Goal: Task Accomplishment & Management: Complete application form

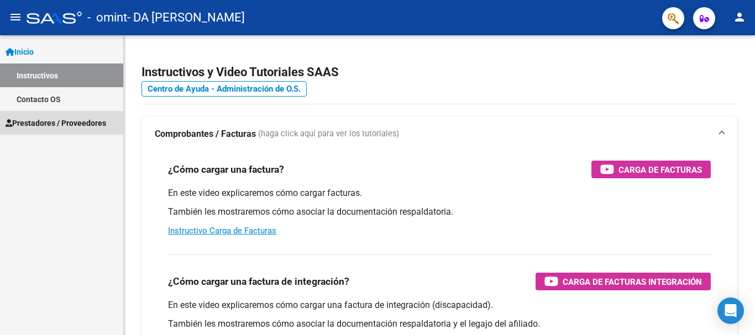
click at [51, 119] on span "Prestadores / Proveedores" at bounding box center [56, 123] width 101 height 12
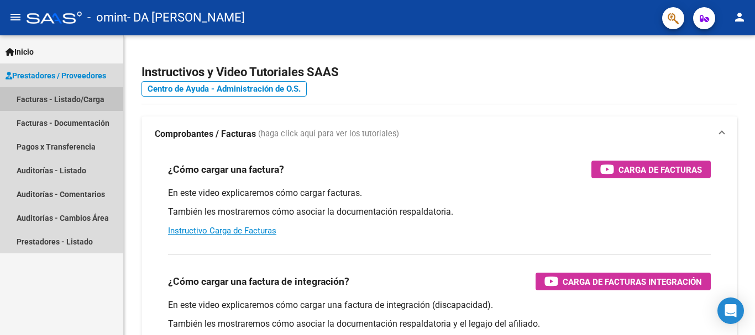
click at [48, 102] on link "Facturas - Listado/Carga" at bounding box center [61, 99] width 123 height 24
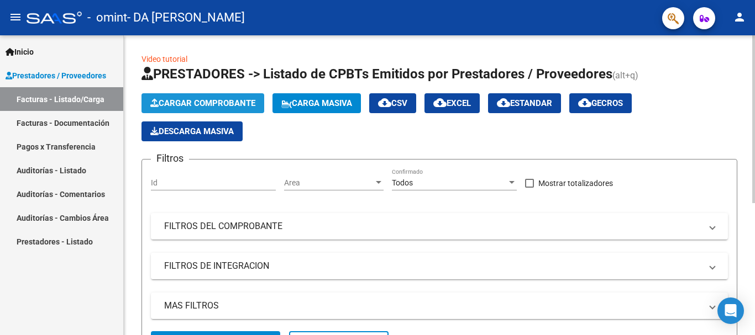
click at [177, 102] on span "Cargar Comprobante" at bounding box center [202, 103] width 105 height 10
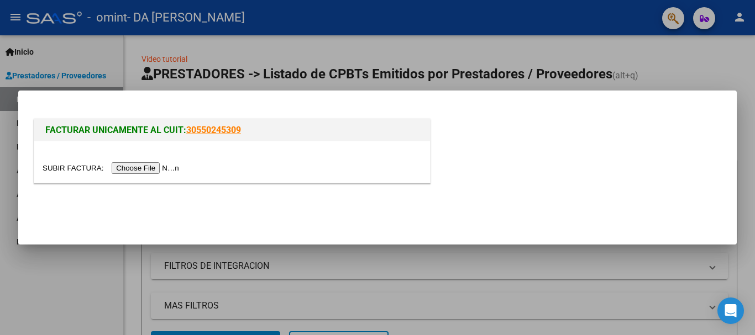
click at [159, 167] on input "file" at bounding box center [113, 168] width 140 height 12
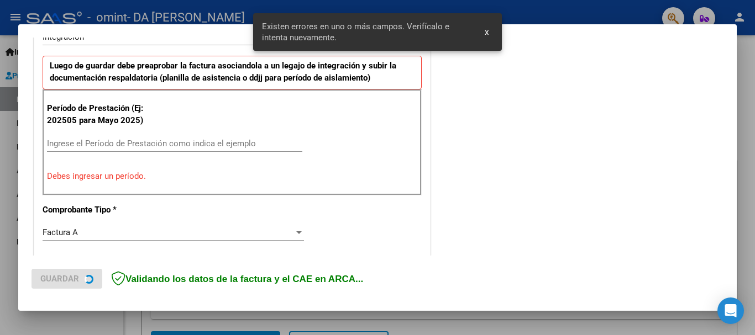
scroll to position [255, 0]
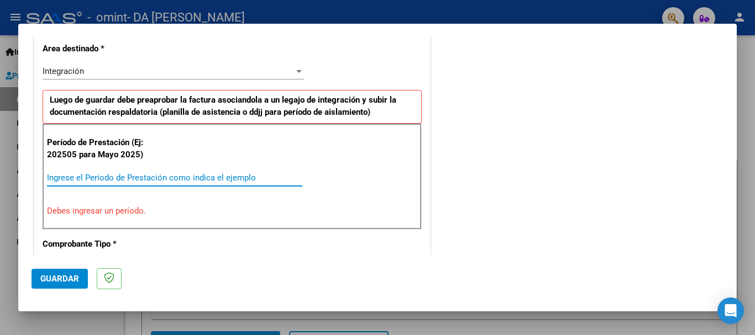
click at [126, 176] on input "Ingrese el Período de Prestación como indica el ejemplo" at bounding box center [174, 178] width 255 height 10
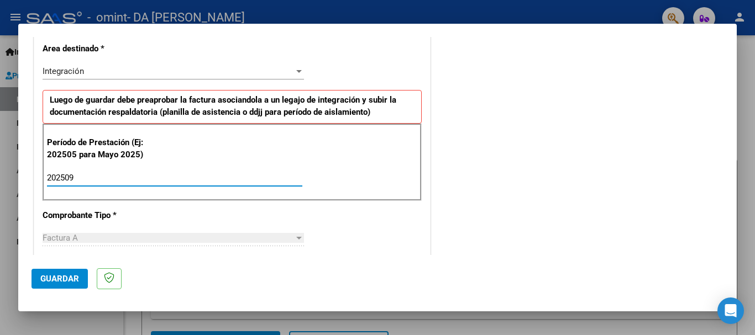
type input "202509"
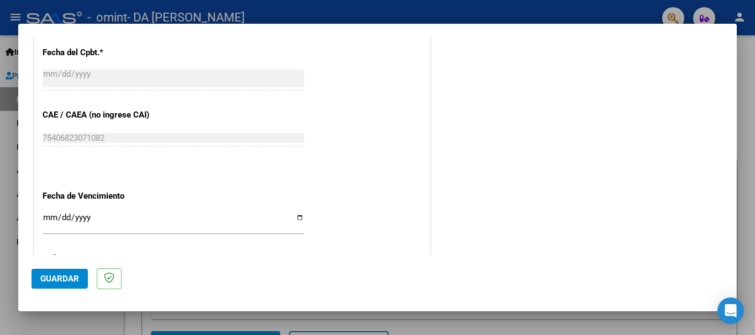
scroll to position [697, 0]
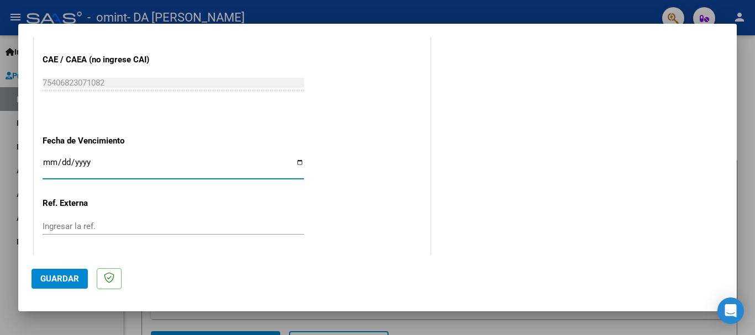
click at [295, 162] on input "Ingresar la fecha" at bounding box center [173, 167] width 261 height 18
type input "[DATE]"
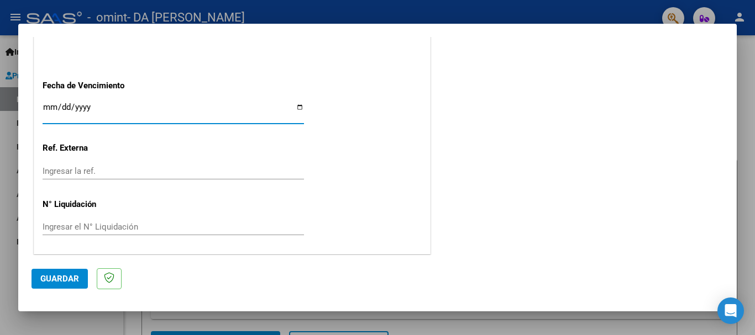
scroll to position [754, 0]
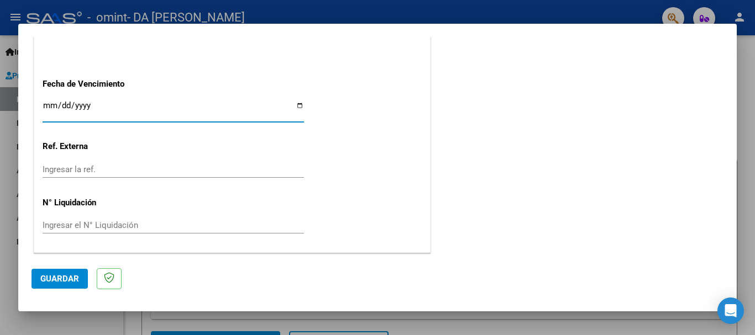
click at [70, 281] on span "Guardar" at bounding box center [59, 279] width 39 height 10
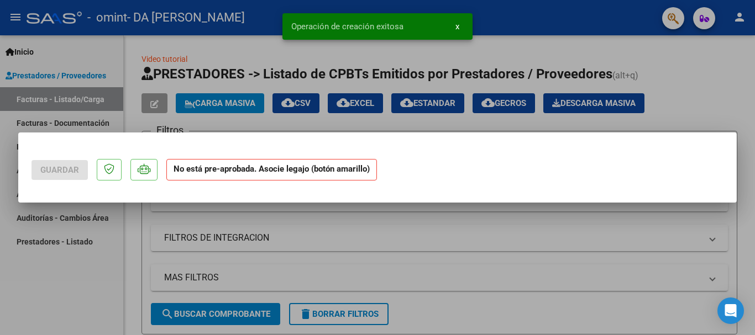
scroll to position [0, 0]
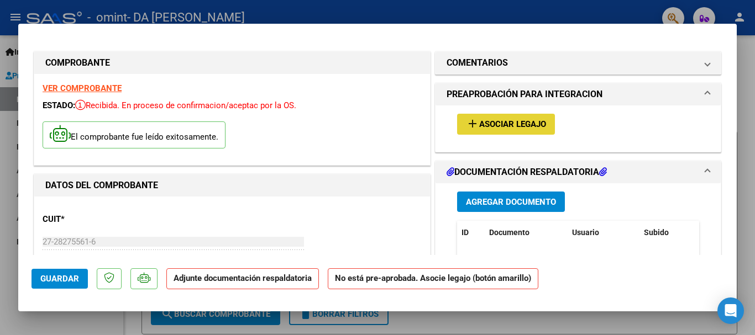
click at [544, 128] on button "add Asociar Legajo" at bounding box center [506, 124] width 98 height 20
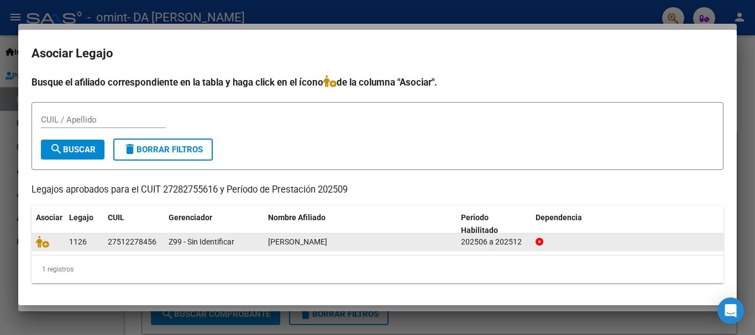
click at [519, 245] on div "202506 a 202512" at bounding box center [494, 242] width 66 height 13
click at [46, 243] on icon at bounding box center [42, 242] width 13 height 12
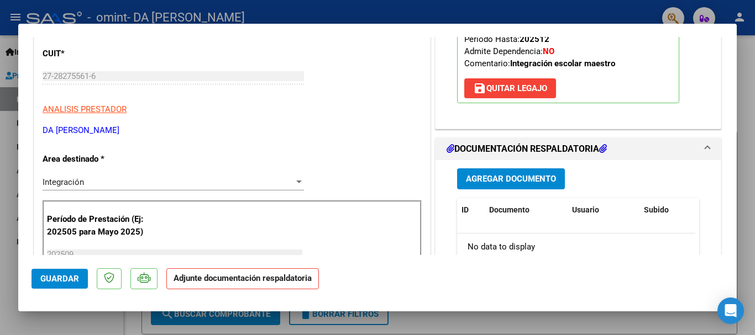
scroll to position [221, 0]
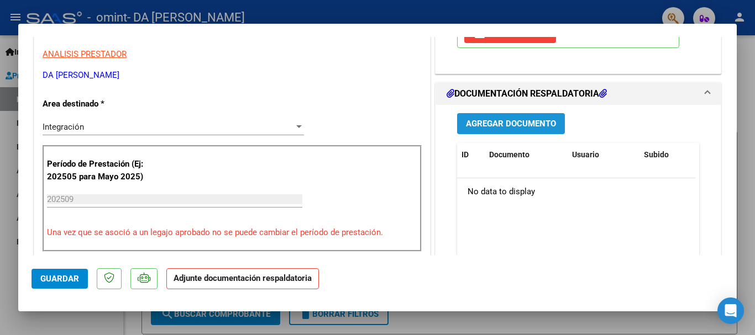
click at [543, 123] on span "Agregar Documento" at bounding box center [511, 124] width 90 height 10
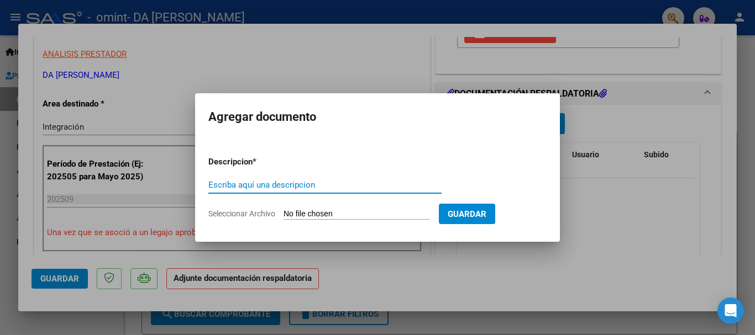
click at [294, 182] on input "Escriba aquí una descripcion" at bounding box center [324, 185] width 233 height 10
type input "Planilla de asistencia"
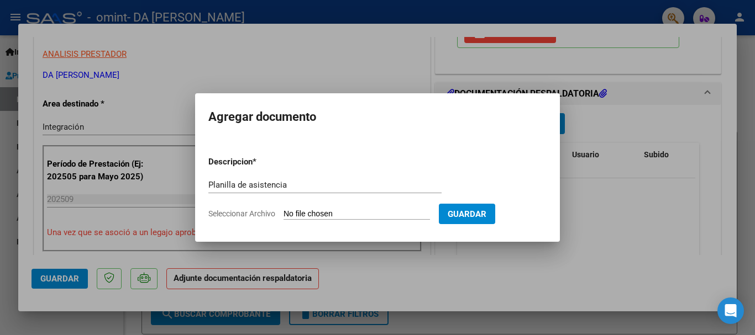
click at [364, 214] on input "Seleccionar Archivo" at bounding box center [356, 214] width 146 height 10
type input "C:\fakepath\Planilla de asistencia setiembre 2025.pdf"
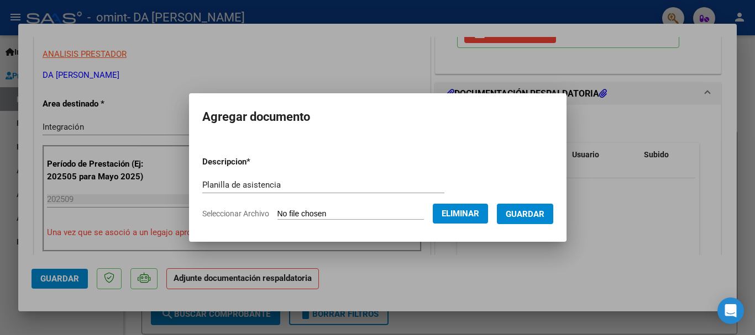
click at [533, 219] on button "Guardar" at bounding box center [525, 214] width 56 height 20
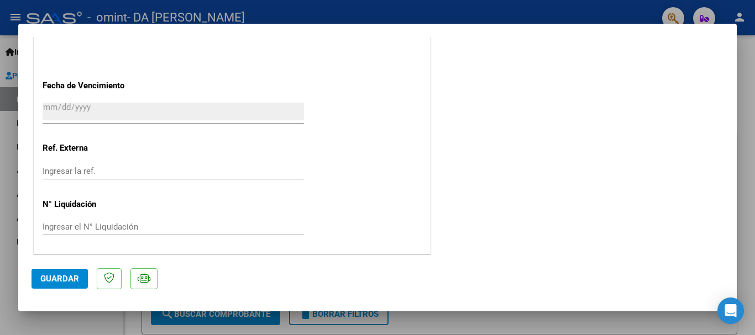
scroll to position [771, 0]
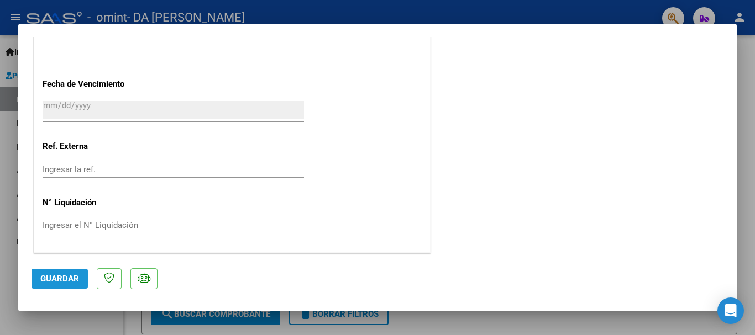
click at [66, 285] on button "Guardar" at bounding box center [59, 279] width 56 height 20
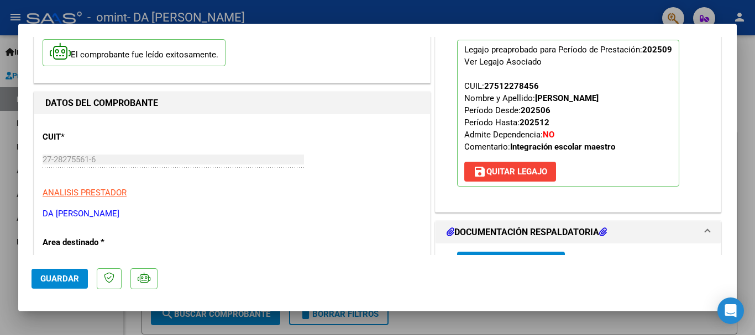
scroll to position [0, 0]
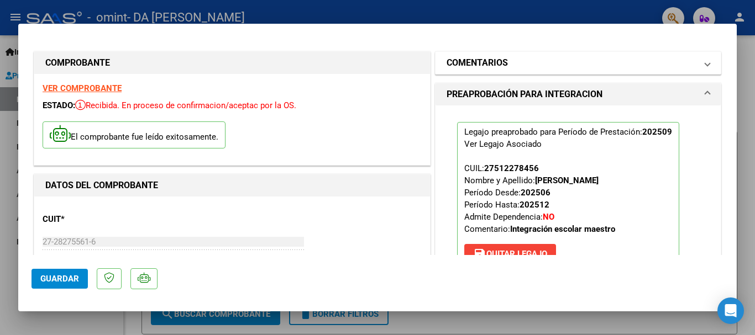
click at [705, 64] on span at bounding box center [707, 62] width 4 height 13
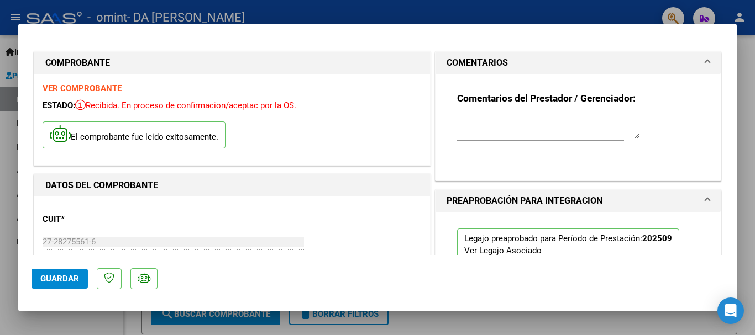
click at [705, 64] on span at bounding box center [707, 62] width 4 height 13
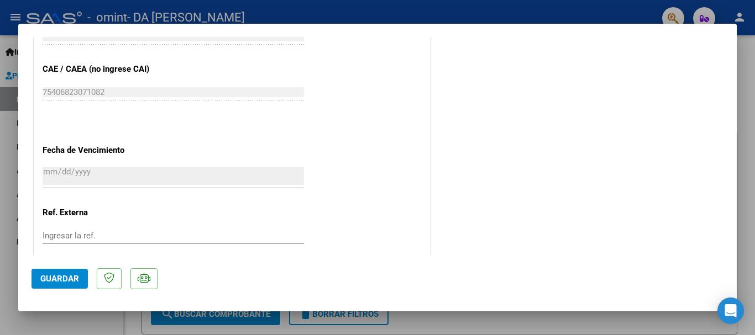
scroll to position [771, 0]
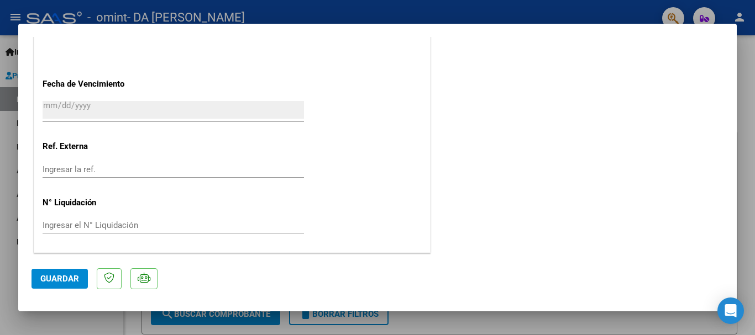
click at [13, 254] on div at bounding box center [377, 167] width 755 height 335
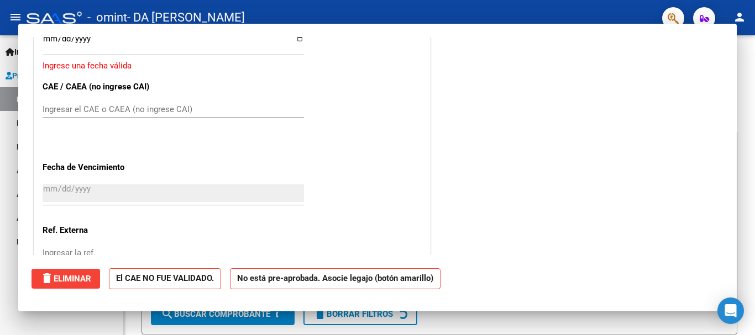
scroll to position [0, 0]
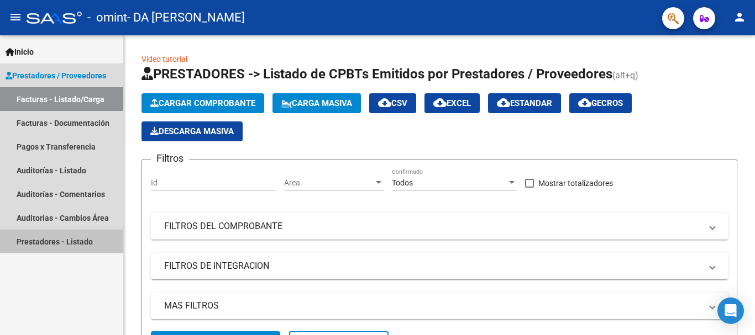
click at [61, 241] on link "Prestadores - Listado" at bounding box center [61, 242] width 123 height 24
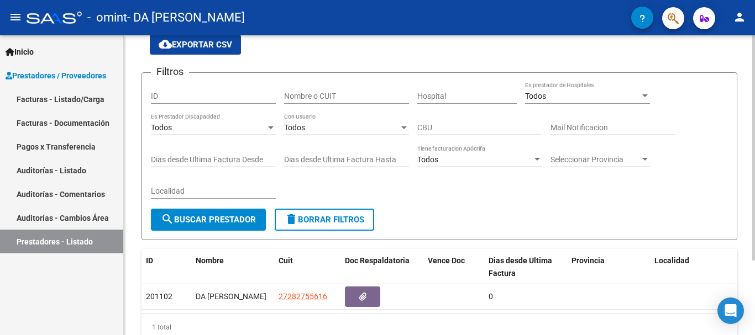
scroll to position [99, 0]
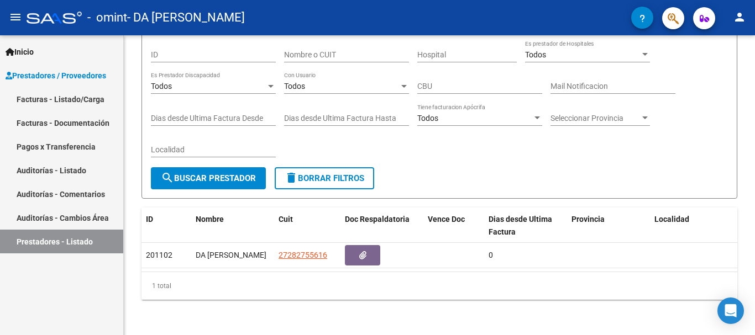
click at [58, 95] on link "Facturas - Listado/Carga" at bounding box center [61, 99] width 123 height 24
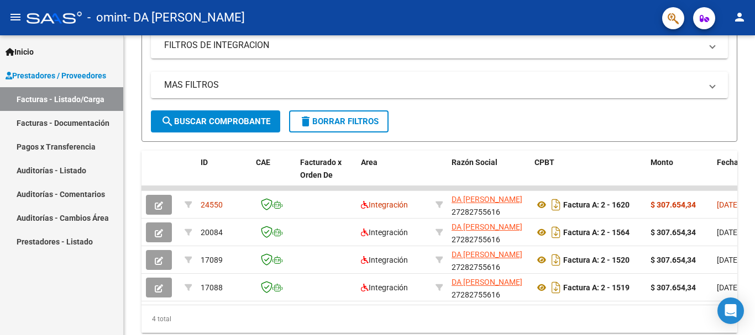
click at [743, 22] on mat-icon "person" at bounding box center [738, 16] width 13 height 13
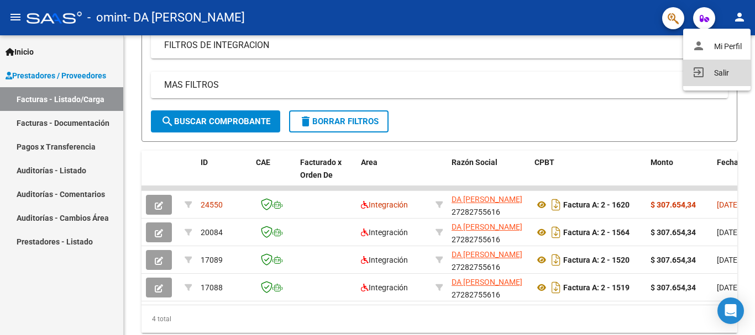
click at [727, 75] on button "exit_to_app Salir" at bounding box center [716, 73] width 67 height 27
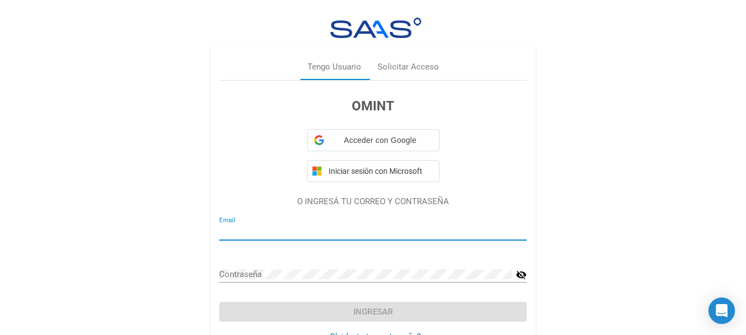
type input "[EMAIL_ADDRESS][DOMAIN_NAME]"
